Goal: Task Accomplishment & Management: Use online tool/utility

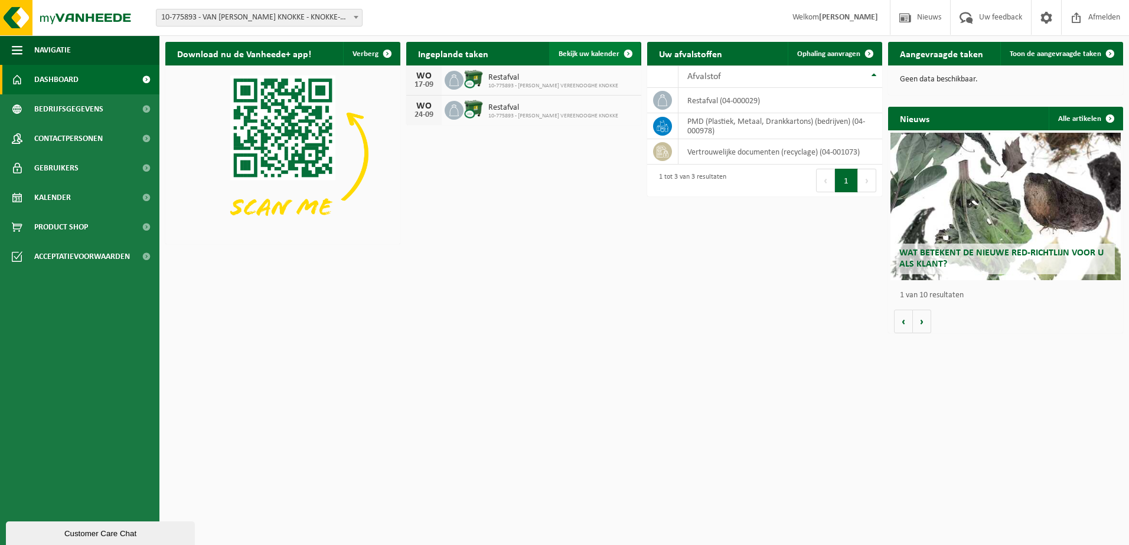
click at [596, 51] on span "Bekijk uw kalender" at bounding box center [588, 54] width 61 height 8
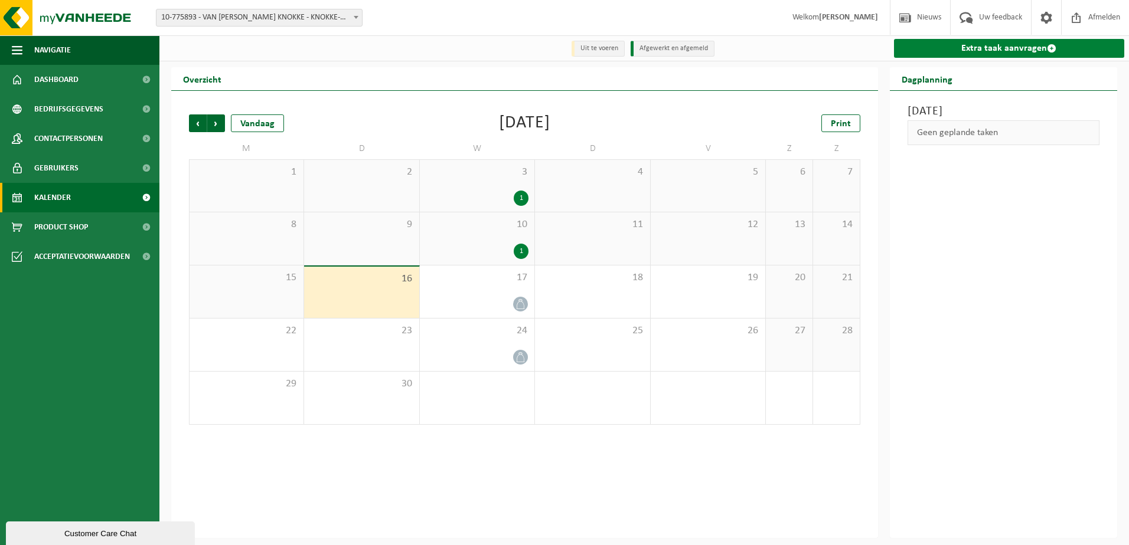
click at [1030, 51] on link "Extra taak aanvragen" at bounding box center [1009, 48] width 231 height 19
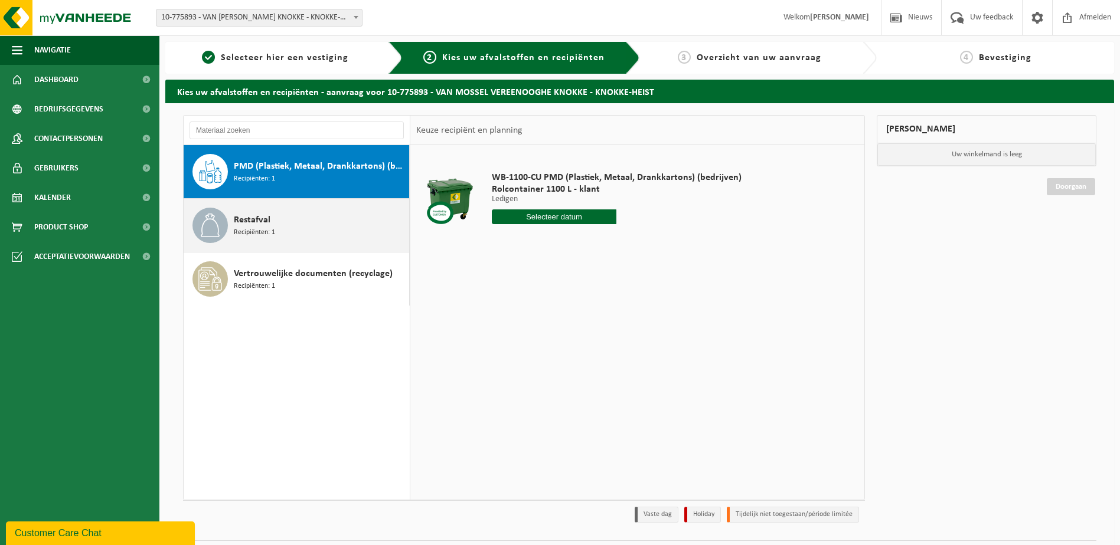
click at [303, 238] on div "Restafval Recipiënten: 1" at bounding box center [320, 225] width 172 height 35
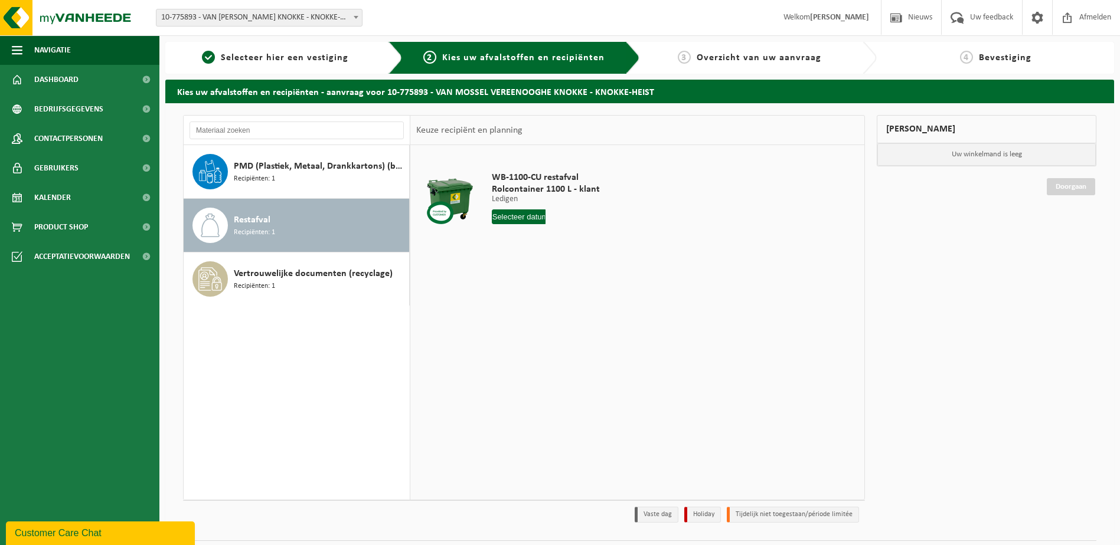
click at [512, 221] on input "text" at bounding box center [519, 217] width 54 height 15
click at [630, 248] on icon at bounding box center [625, 243] width 19 height 19
click at [501, 247] on icon at bounding box center [504, 243] width 19 height 19
click at [633, 242] on icon at bounding box center [625, 243] width 19 height 19
click at [548, 284] on div "1" at bounding box center [544, 283] width 21 height 19
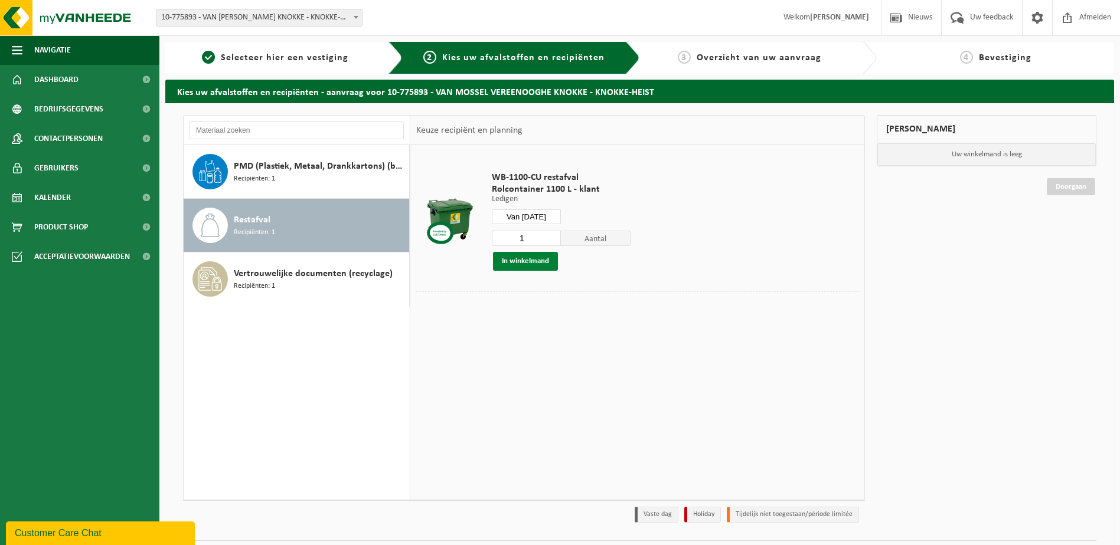
click at [542, 266] on button "In winkelmand" at bounding box center [525, 261] width 65 height 19
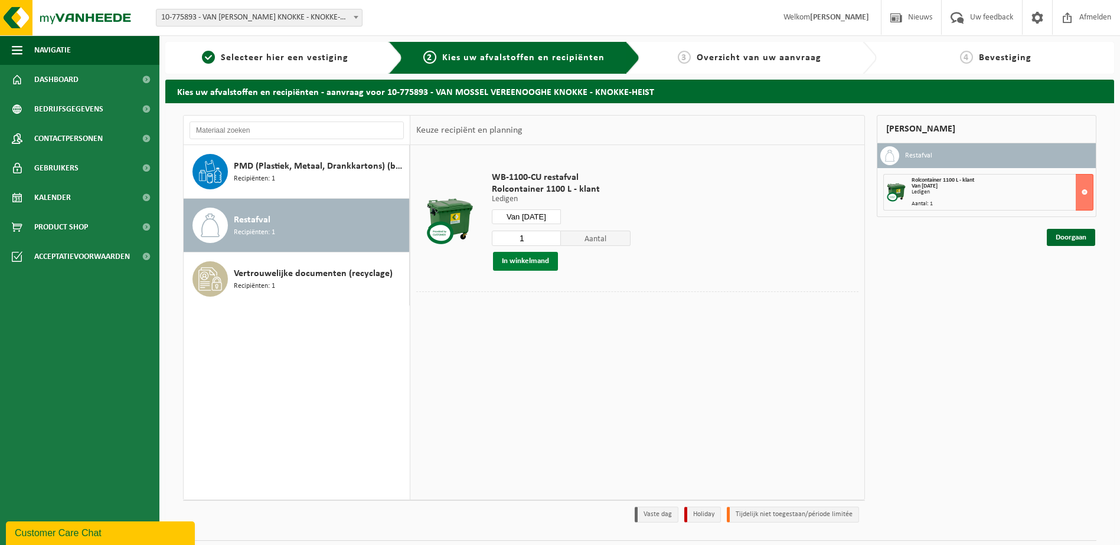
click at [526, 265] on button "In winkelmand" at bounding box center [525, 261] width 65 height 19
click at [597, 241] on span "Aantal" at bounding box center [596, 238] width 70 height 15
click at [536, 215] on input "Van 2025-10-01" at bounding box center [527, 217] width 70 height 15
click at [541, 308] on div "8" at bounding box center [544, 302] width 21 height 19
click at [544, 262] on button "In winkelmand" at bounding box center [525, 261] width 65 height 19
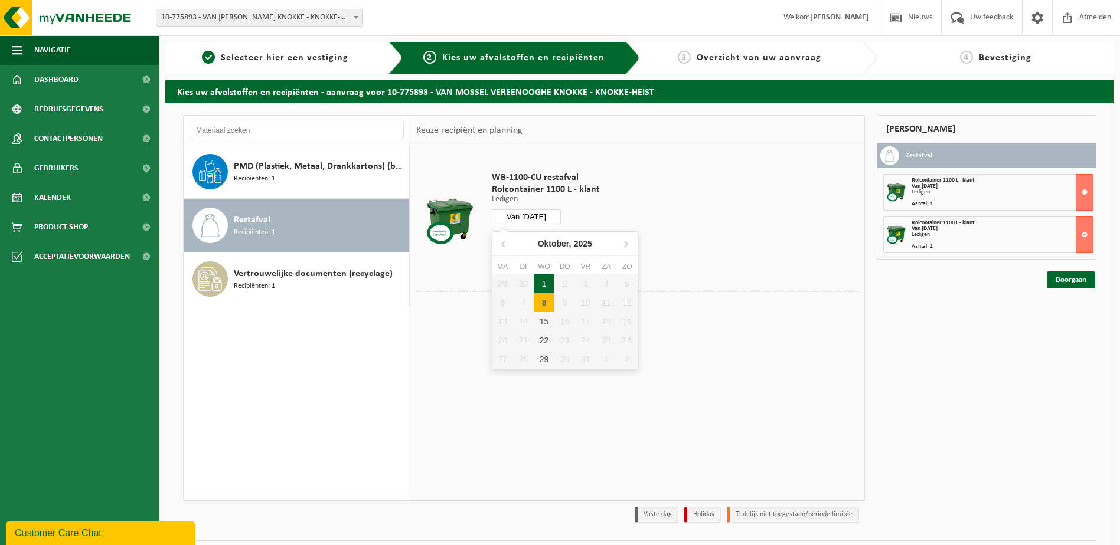
click at [545, 216] on input "Van 2025-10-08" at bounding box center [527, 217] width 70 height 15
click at [540, 320] on div "15" at bounding box center [544, 321] width 21 height 19
click at [539, 264] on button "In winkelmand" at bounding box center [525, 261] width 65 height 19
click at [535, 216] on input "Van 2025-10-15" at bounding box center [527, 217] width 70 height 15
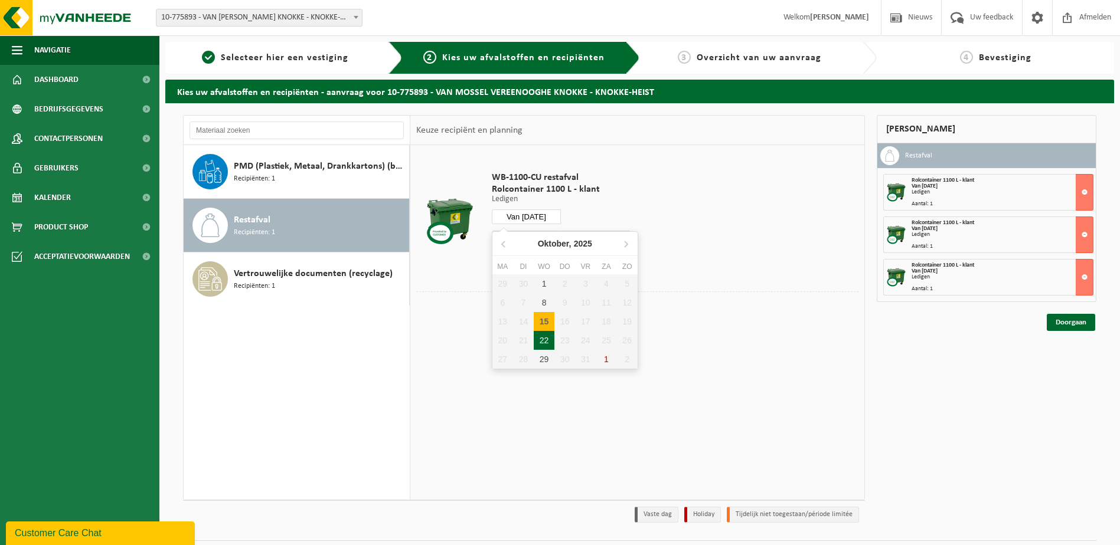
click at [539, 336] on div "22" at bounding box center [544, 340] width 21 height 19
click at [541, 258] on button "In winkelmand" at bounding box center [525, 261] width 65 height 19
click at [542, 215] on input "Van 2025-10-22" at bounding box center [527, 217] width 70 height 15
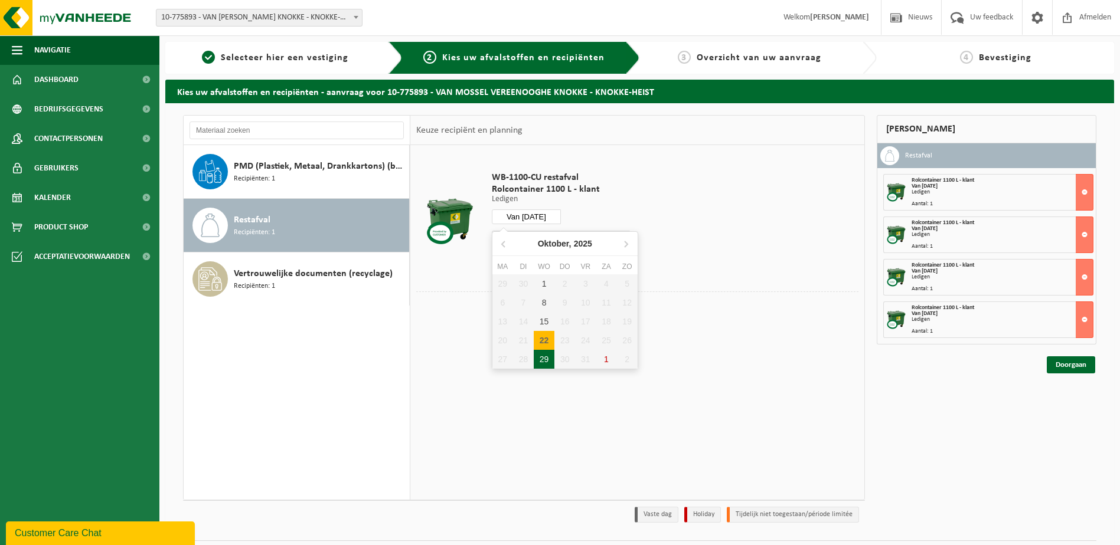
click at [537, 356] on div "29" at bounding box center [544, 359] width 21 height 19
type input "Van 2025-10-29"
click at [531, 260] on button "In winkelmand" at bounding box center [525, 261] width 65 height 19
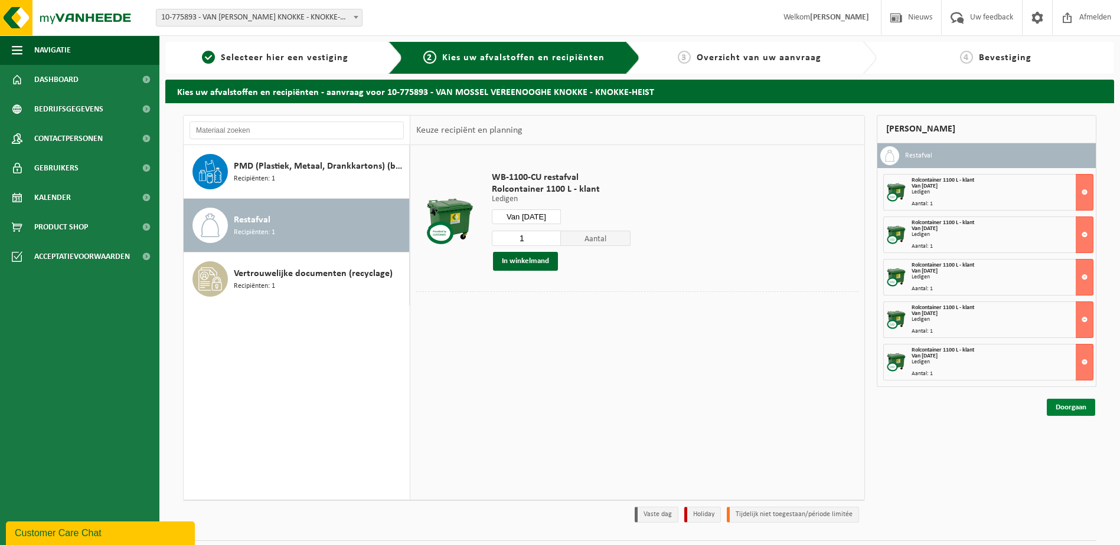
click at [1069, 407] on link "Doorgaan" at bounding box center [1070, 407] width 48 height 17
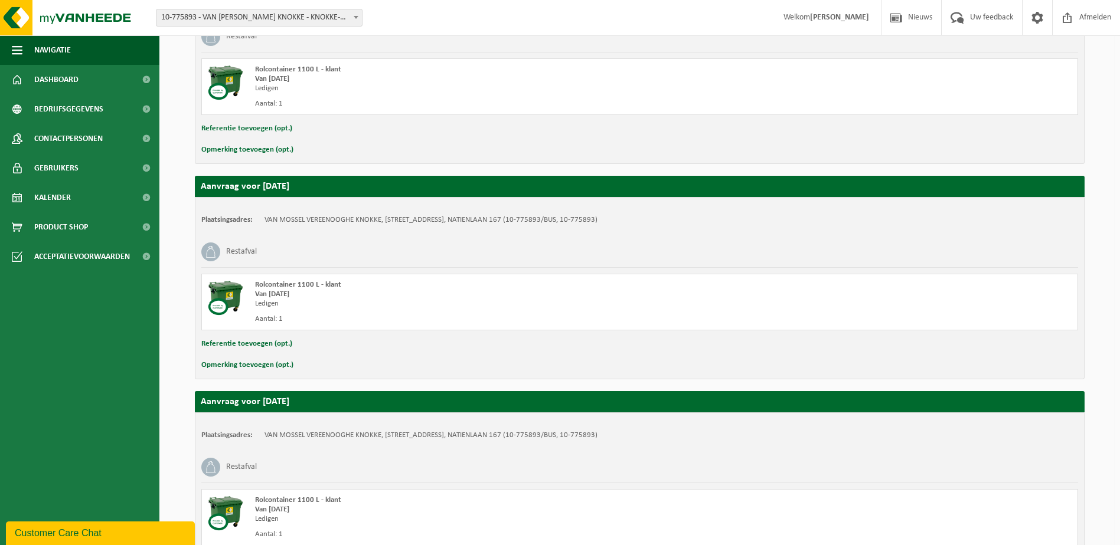
scroll to position [823, 0]
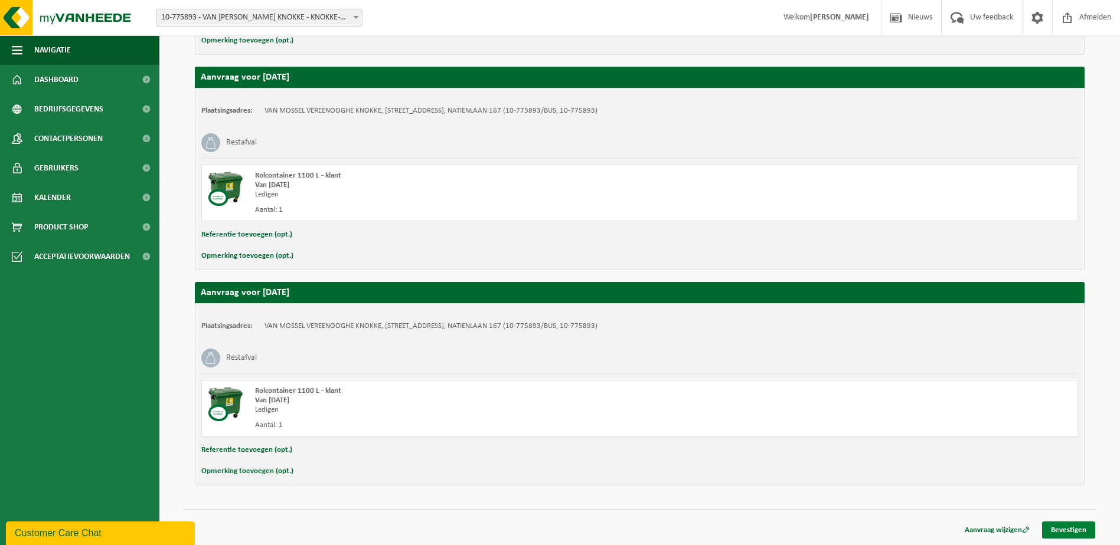
click at [1077, 533] on link "Bevestigen" at bounding box center [1068, 530] width 53 height 17
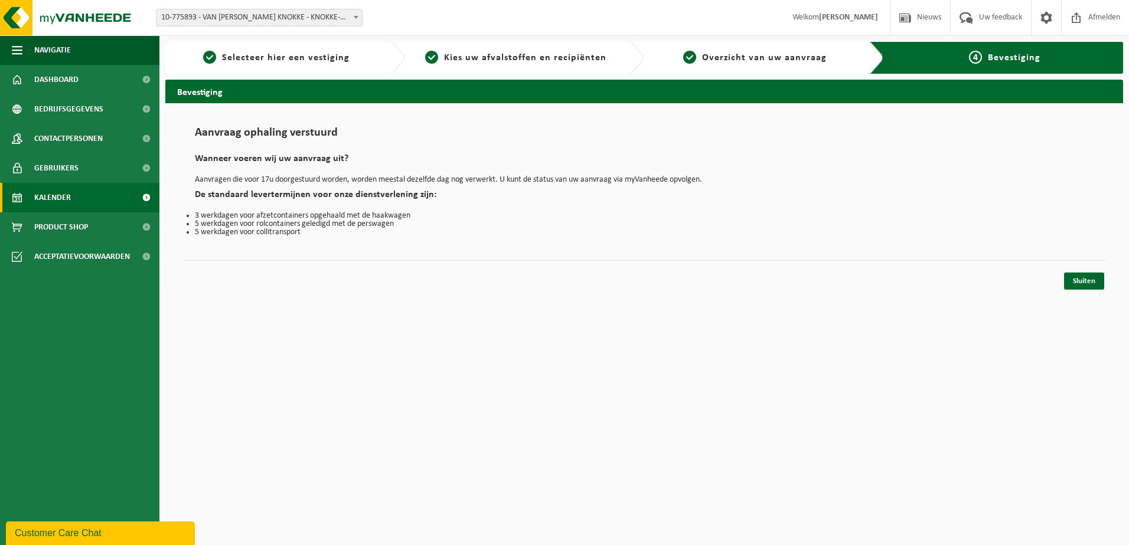
click at [65, 193] on span "Kalender" at bounding box center [52, 198] width 37 height 30
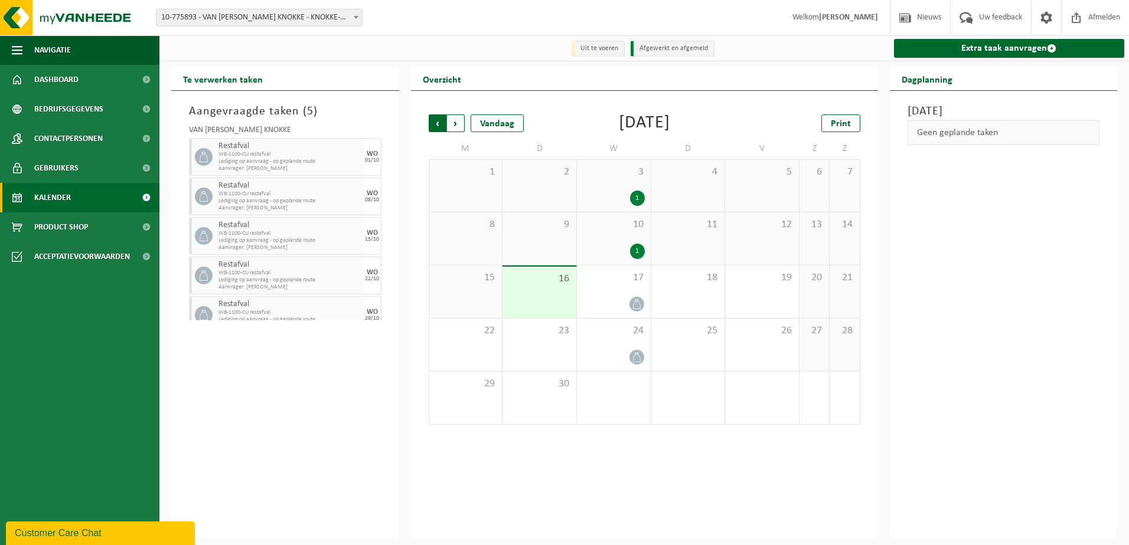
click at [456, 122] on span "Volgende" at bounding box center [456, 124] width 18 height 18
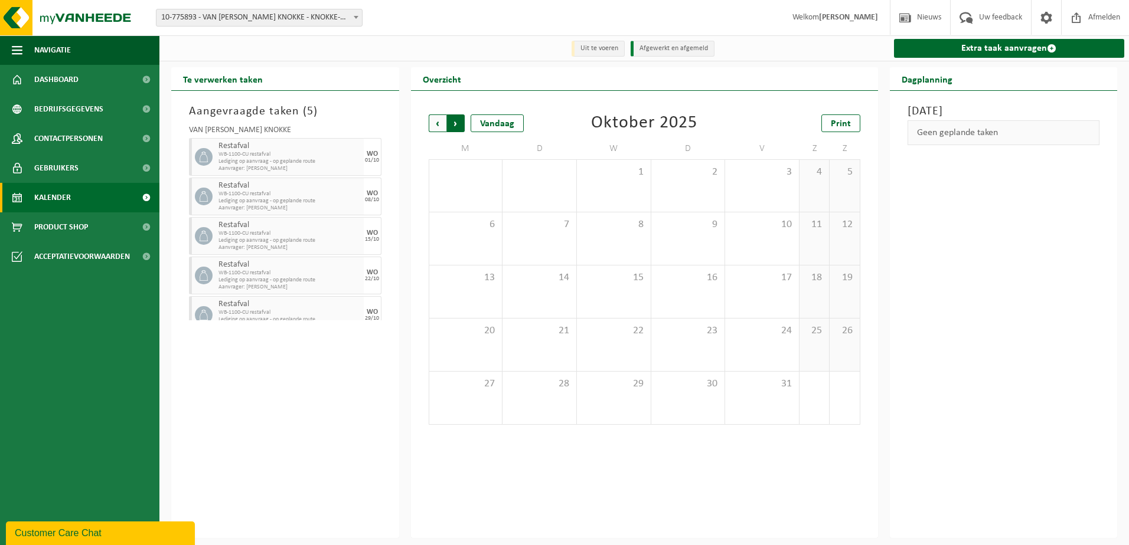
click at [430, 120] on span "Vorige" at bounding box center [438, 124] width 18 height 18
